Goal: Task Accomplishment & Management: Use online tool/utility

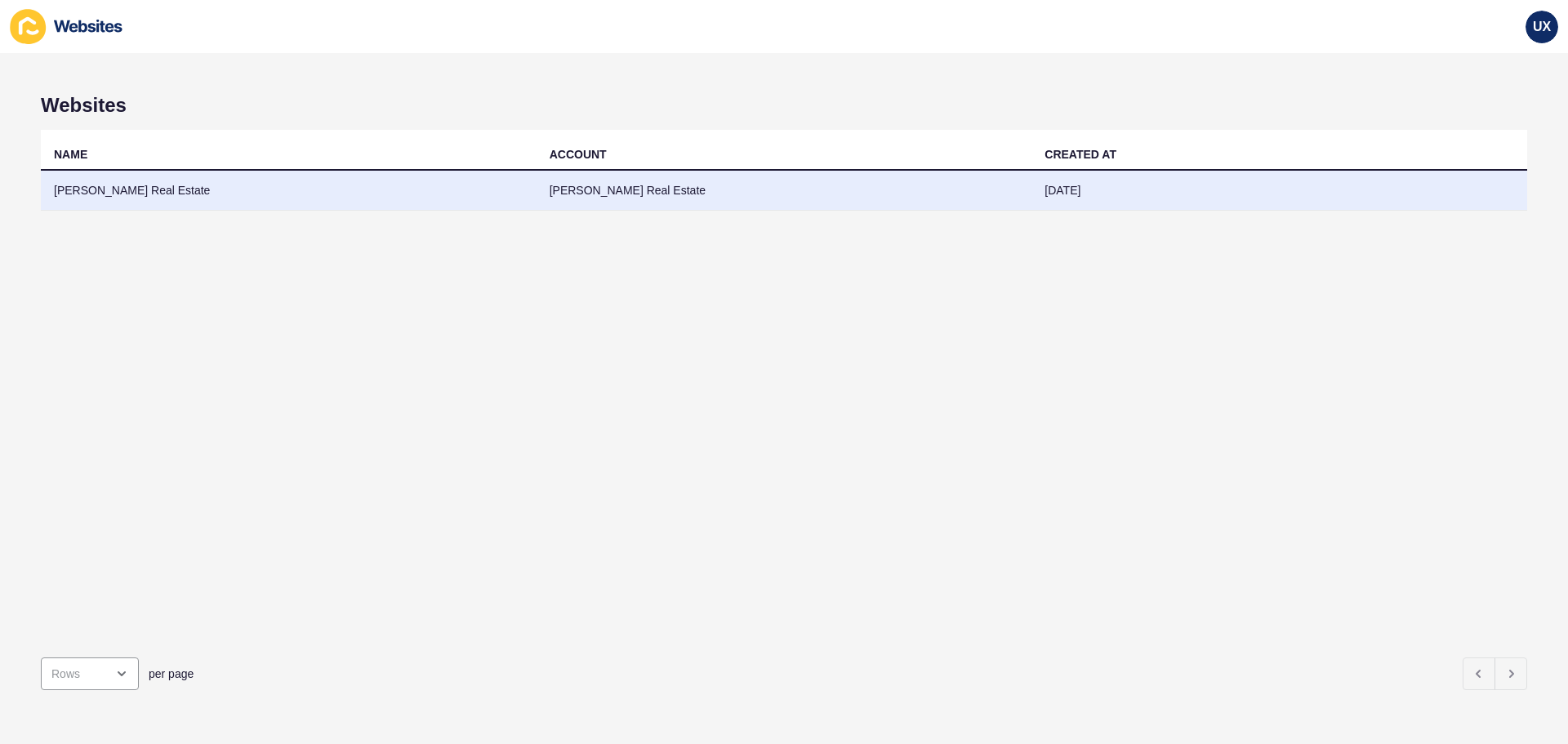
click at [562, 189] on td "[PERSON_NAME] Real Estate" at bounding box center [784, 191] width 496 height 40
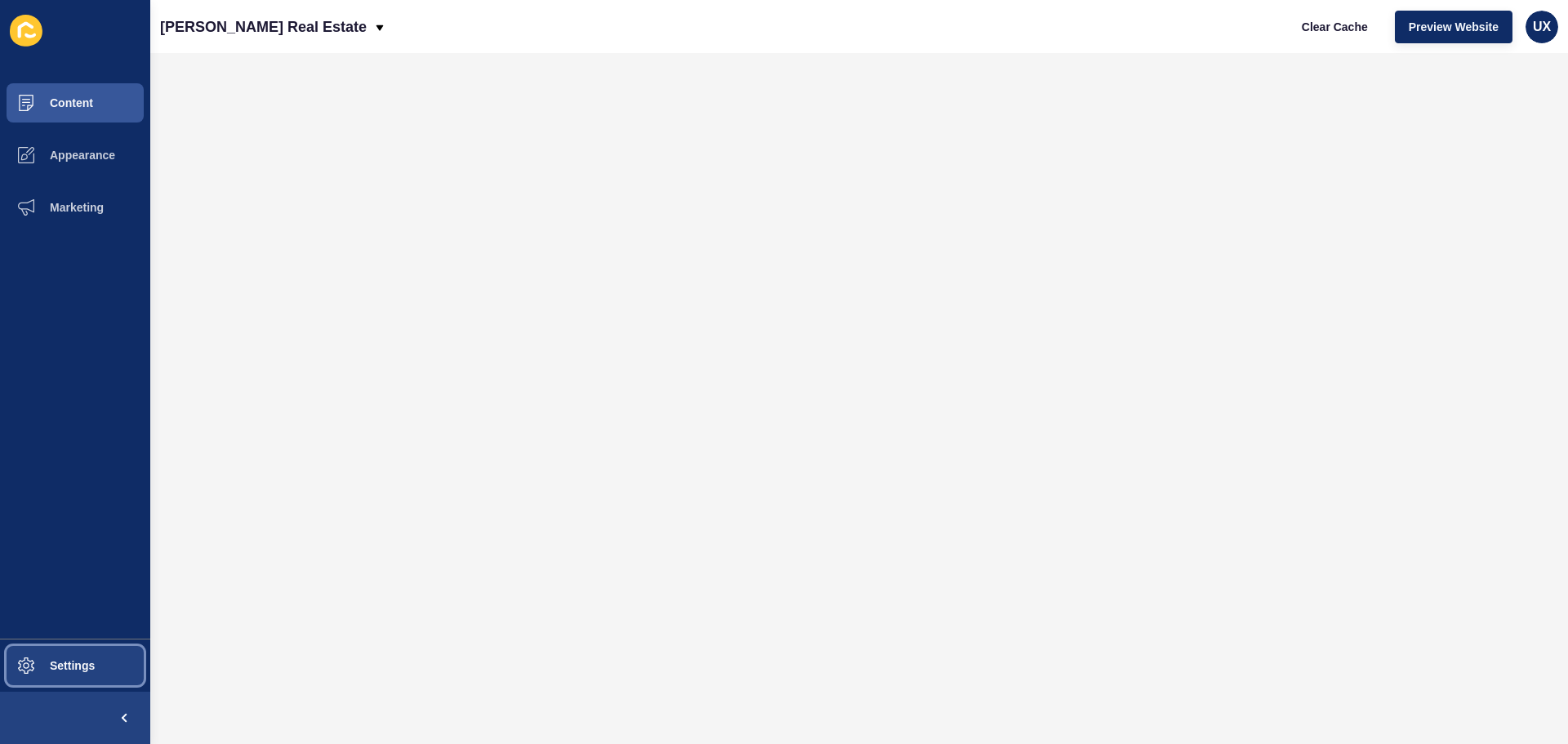
click at [61, 667] on span "Settings" at bounding box center [46, 666] width 98 height 13
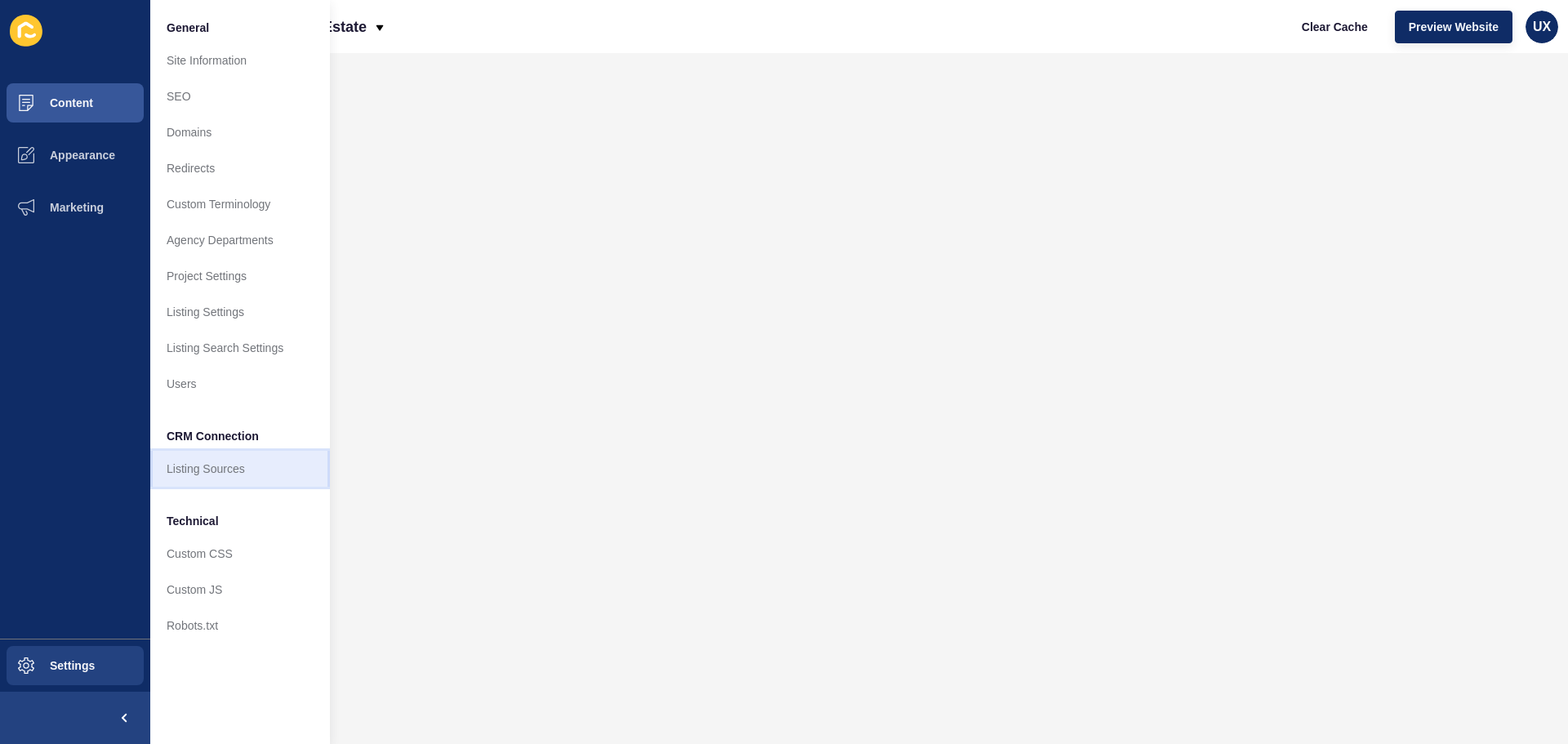
click at [226, 471] on link "Listing Sources" at bounding box center [240, 468] width 180 height 36
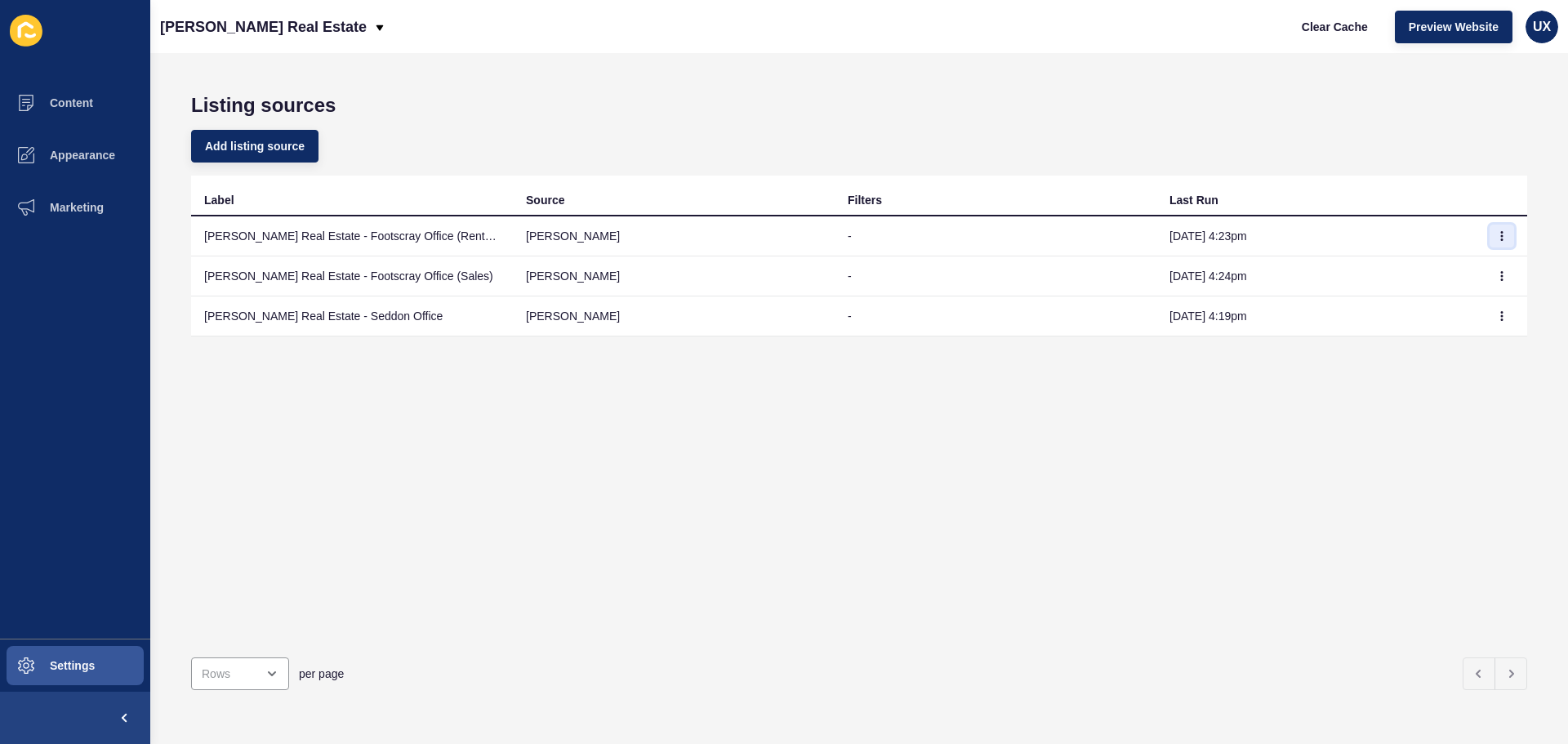
click at [1502, 235] on icon "button" at bounding box center [1502, 236] width 1 height 8
click at [1461, 272] on link "Sync now" at bounding box center [1444, 268] width 114 height 36
click at [1497, 277] on icon "button" at bounding box center [1502, 276] width 10 height 10
click at [1454, 302] on link "Sync now" at bounding box center [1444, 309] width 114 height 36
click at [1502, 232] on icon "button" at bounding box center [1502, 236] width 1 height 8
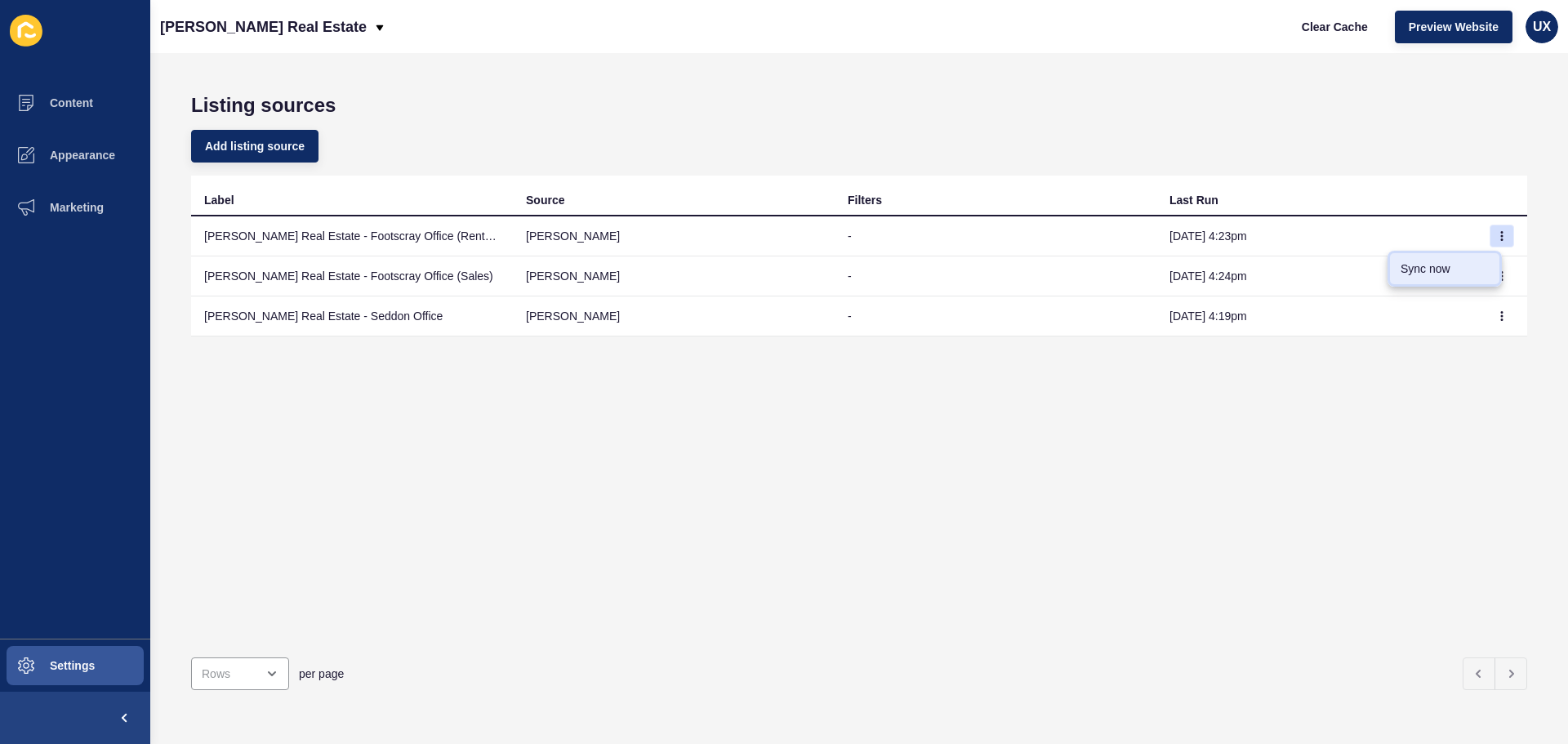
click at [1462, 271] on link "Sync now" at bounding box center [1444, 268] width 114 height 36
click at [1497, 271] on icon "button" at bounding box center [1502, 276] width 10 height 10
click at [1436, 312] on link "Sync now" at bounding box center [1444, 309] width 114 height 36
